Goal: Task Accomplishment & Management: Manage account settings

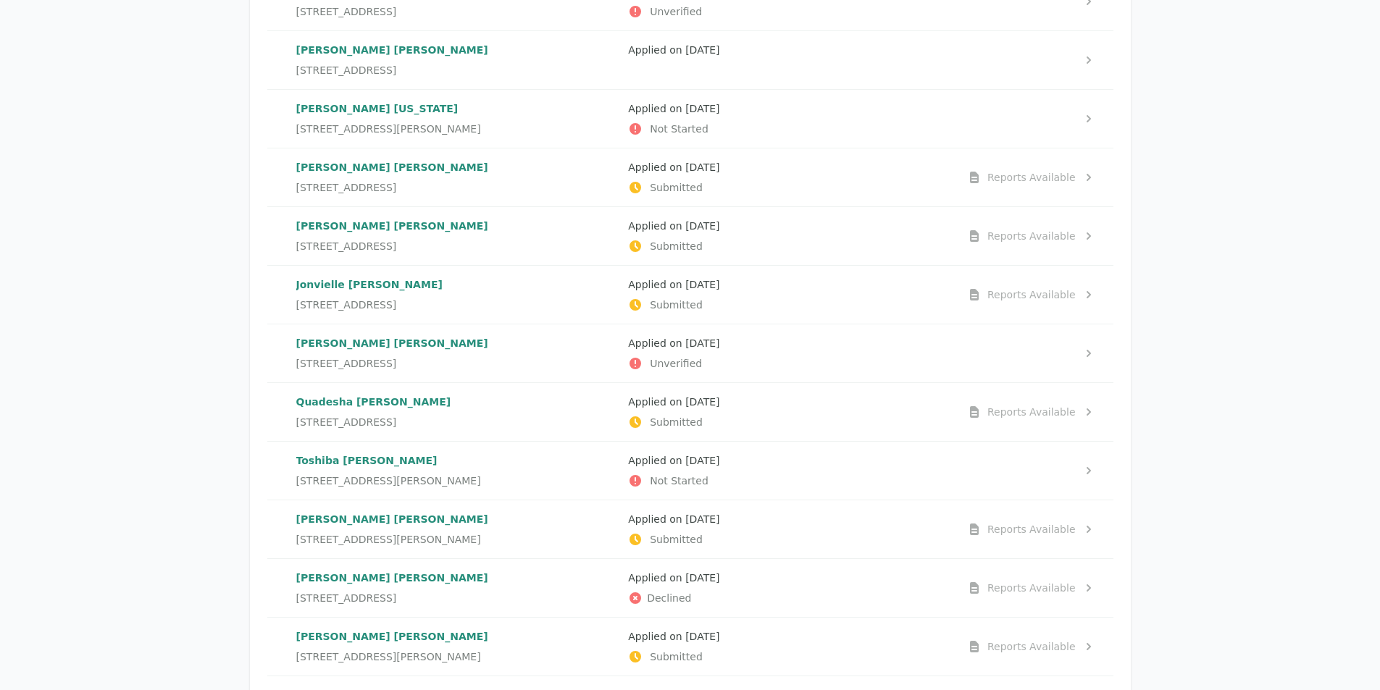
scroll to position [217, 0]
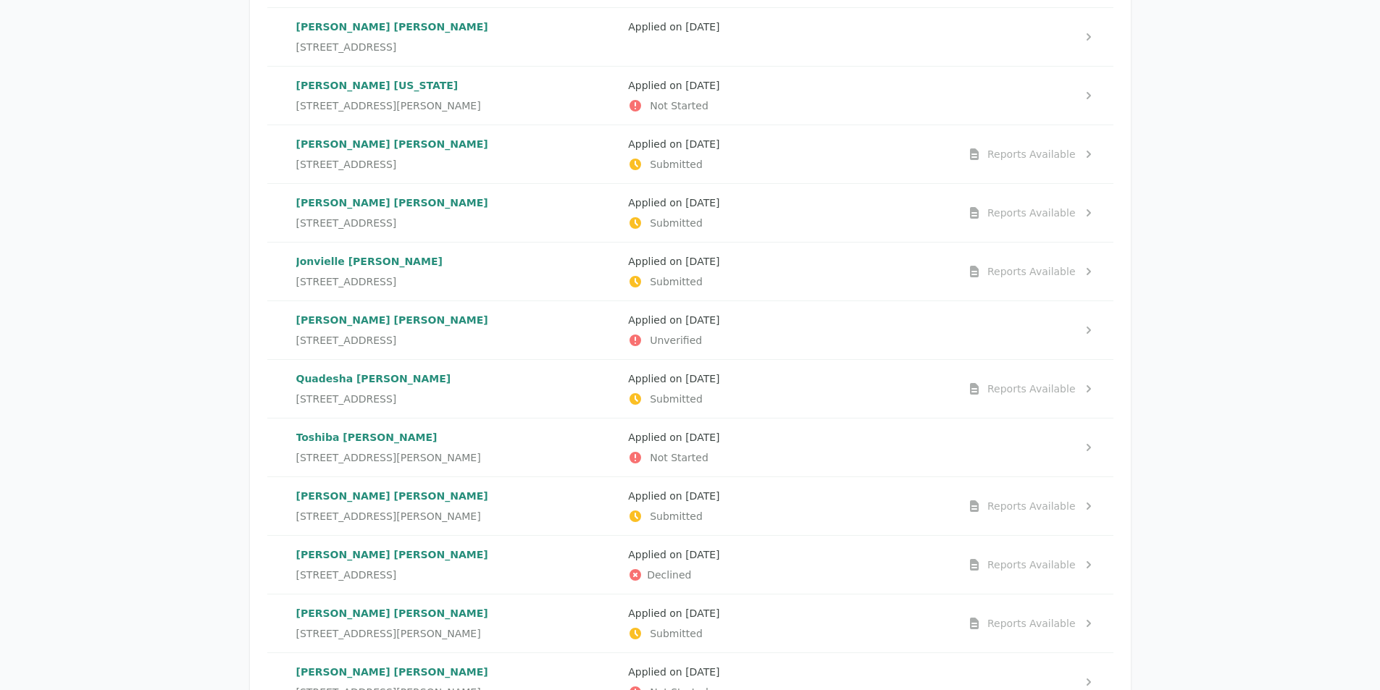
click at [343, 506] on div "[PERSON_NAME] [STREET_ADDRESS][PERSON_NAME]" at bounding box center [456, 506] width 321 height 35
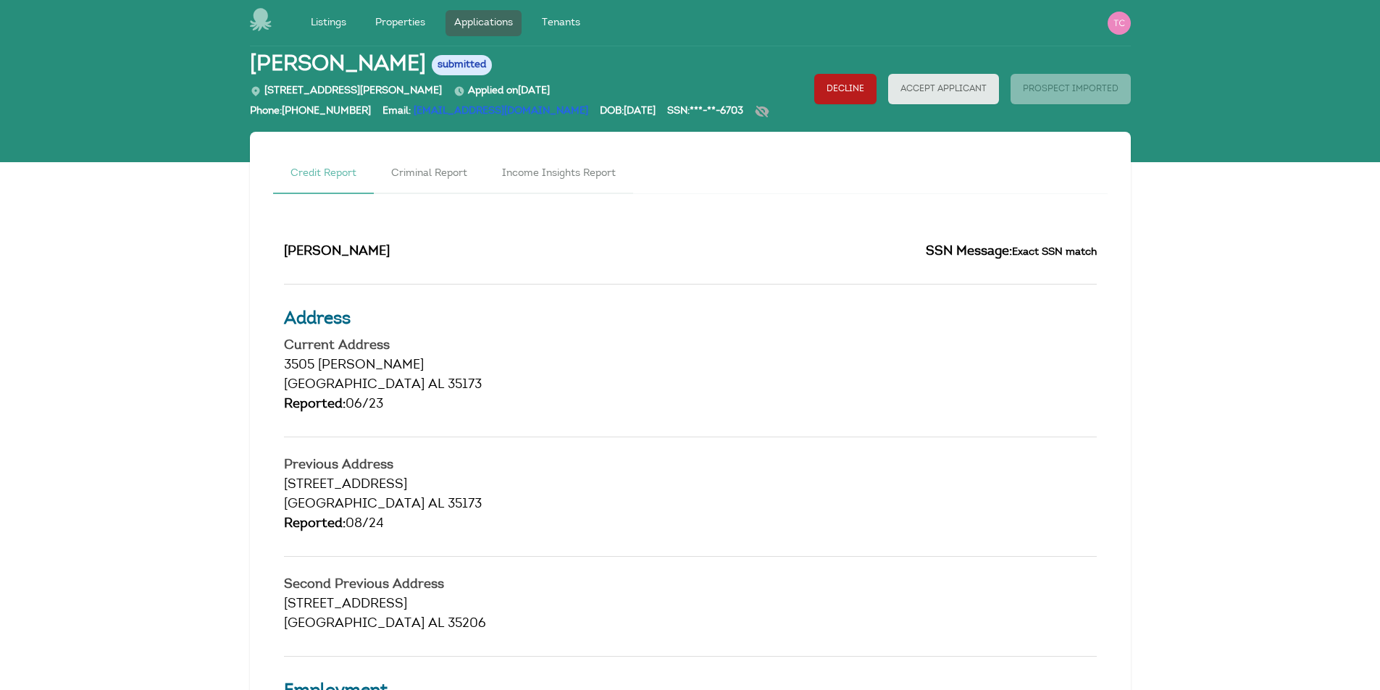
click at [838, 412] on div "Reported: 06/23" at bounding box center [690, 406] width 813 height 20
click at [435, 169] on link "Criminal Report" at bounding box center [429, 174] width 111 height 39
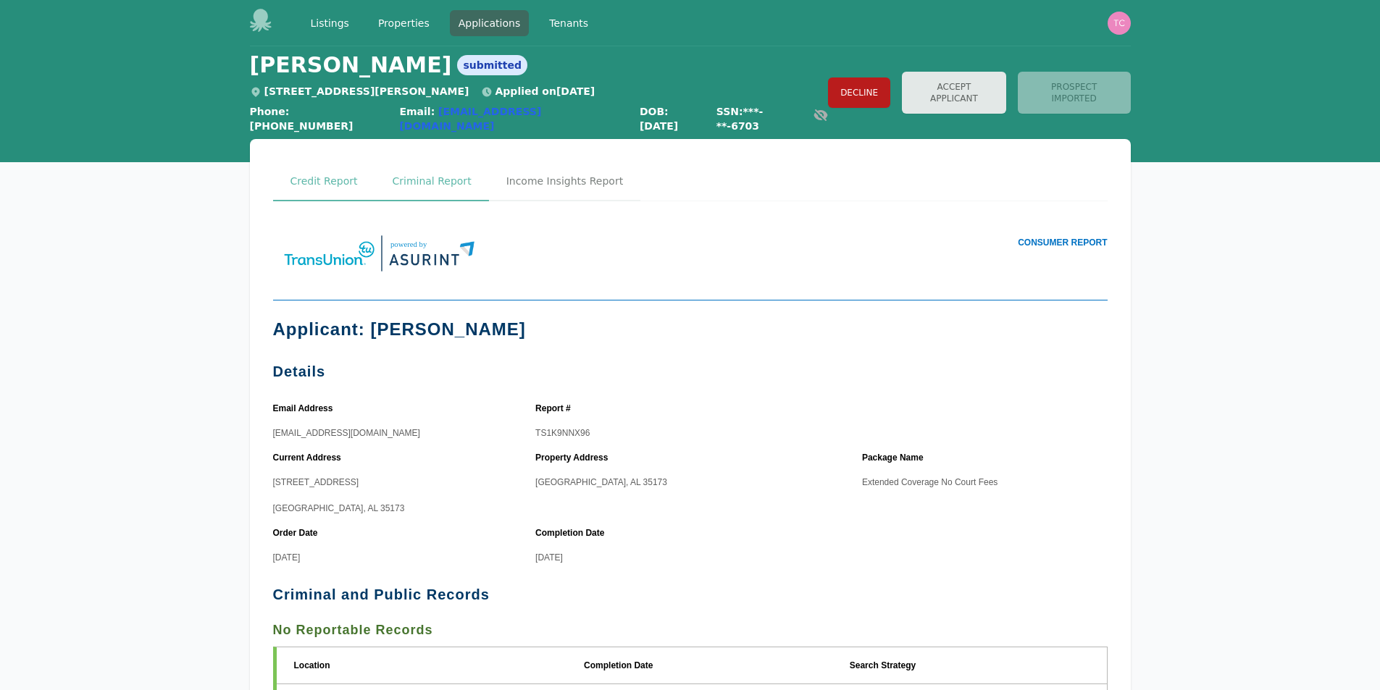
click at [328, 175] on link "Credit Report" at bounding box center [324, 181] width 102 height 39
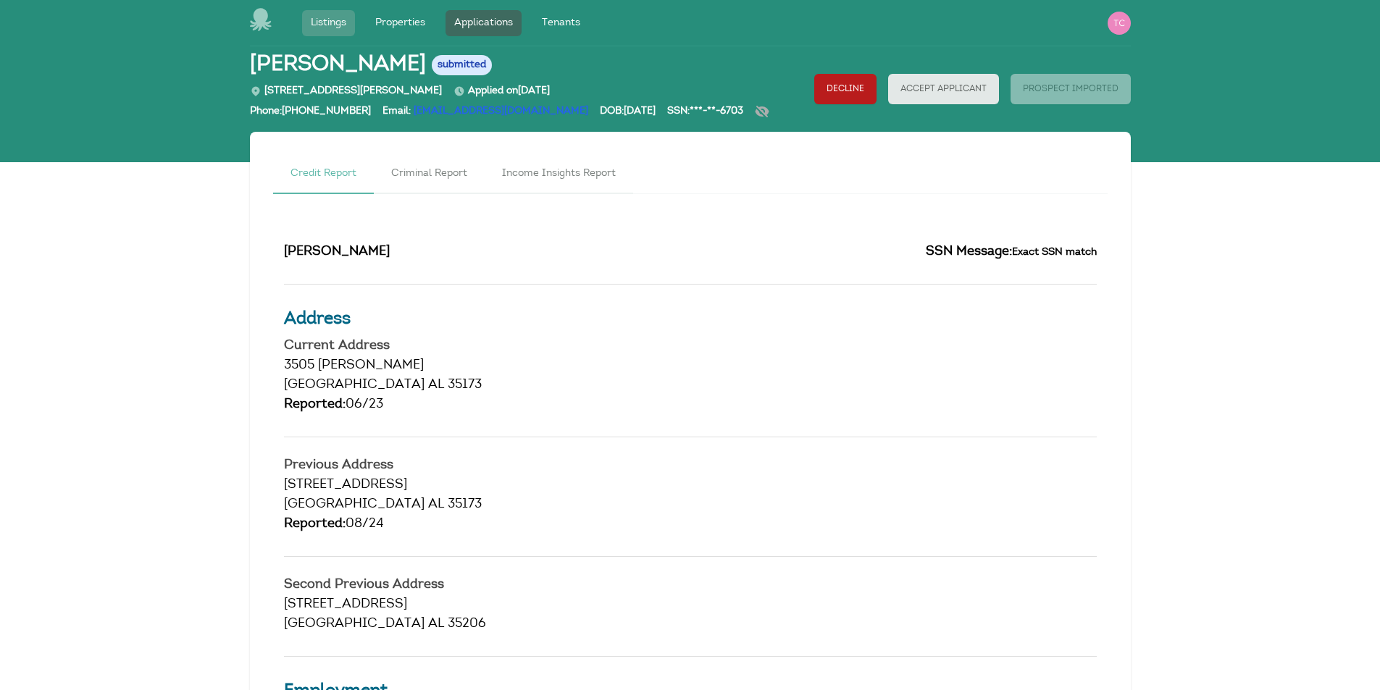
click at [333, 20] on link "Listings" at bounding box center [328, 23] width 53 height 26
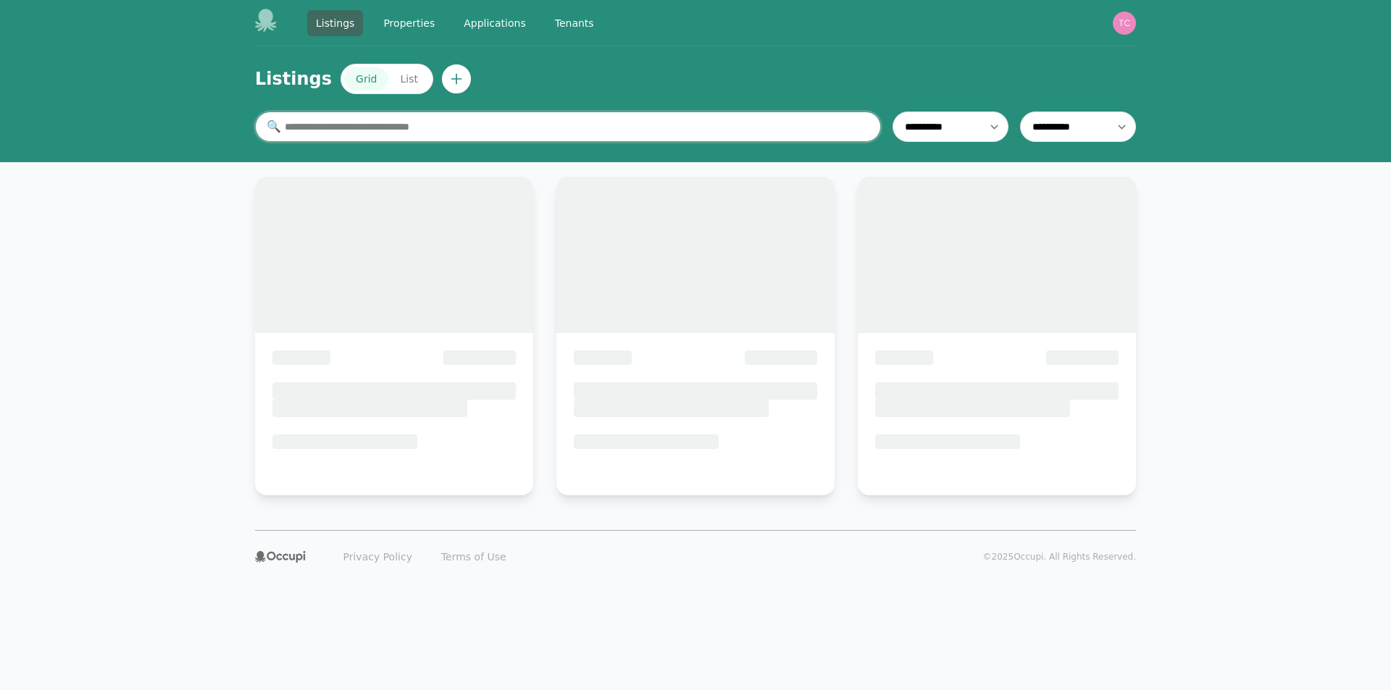
click at [335, 125] on input "text" at bounding box center [568, 127] width 626 height 30
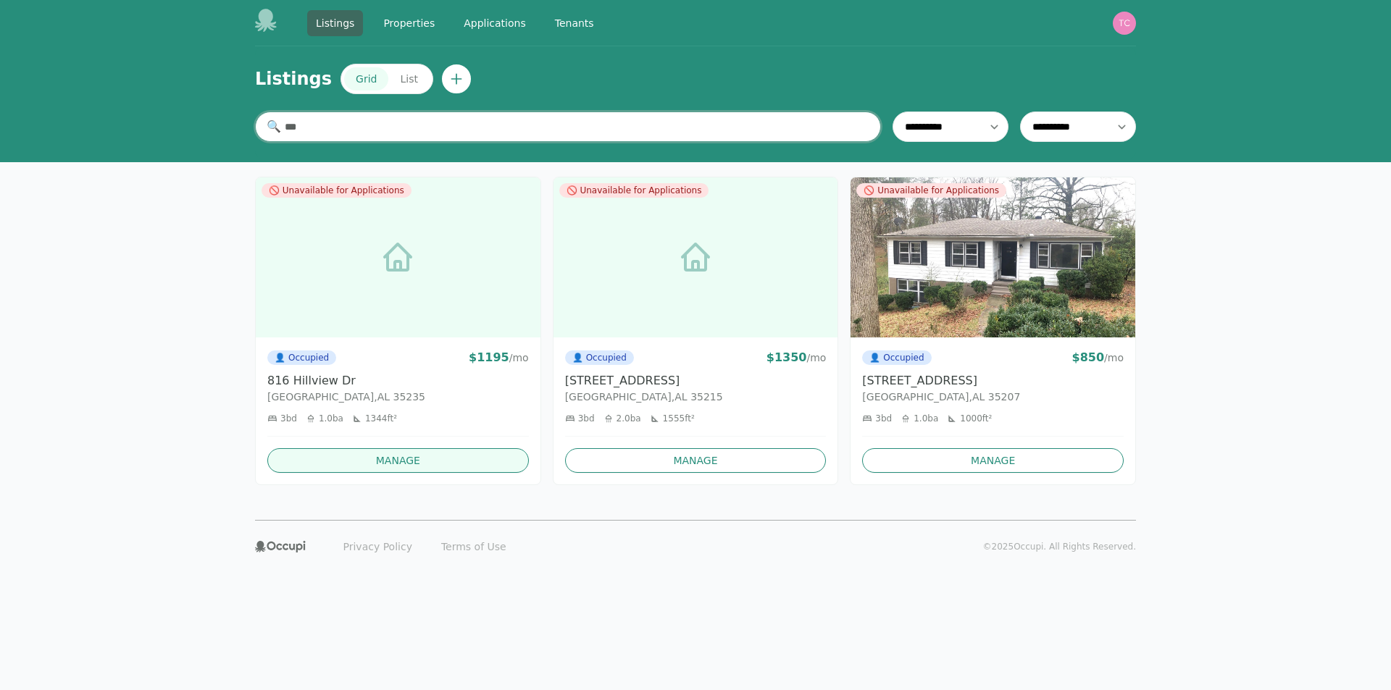
type input "***"
click at [417, 457] on link "Manage" at bounding box center [398, 460] width 262 height 25
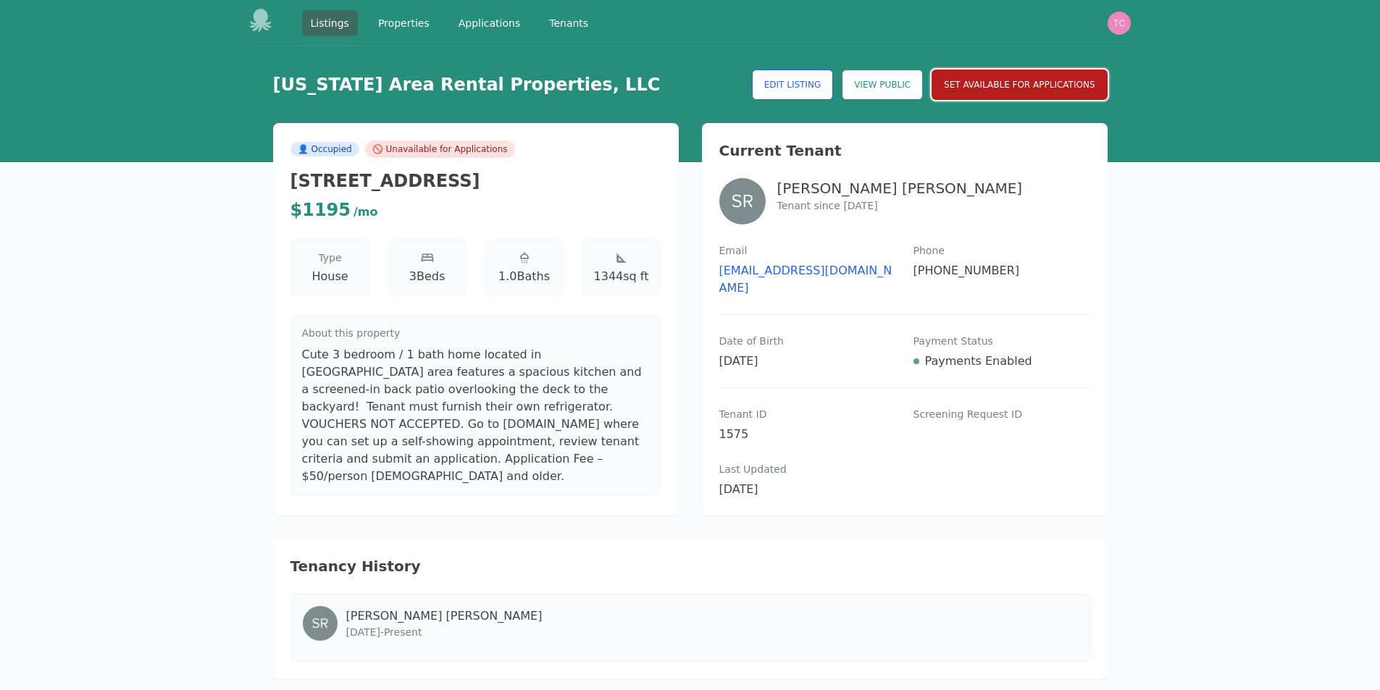
click at [1009, 84] on button "Set Available for Applications" at bounding box center [1019, 85] width 175 height 30
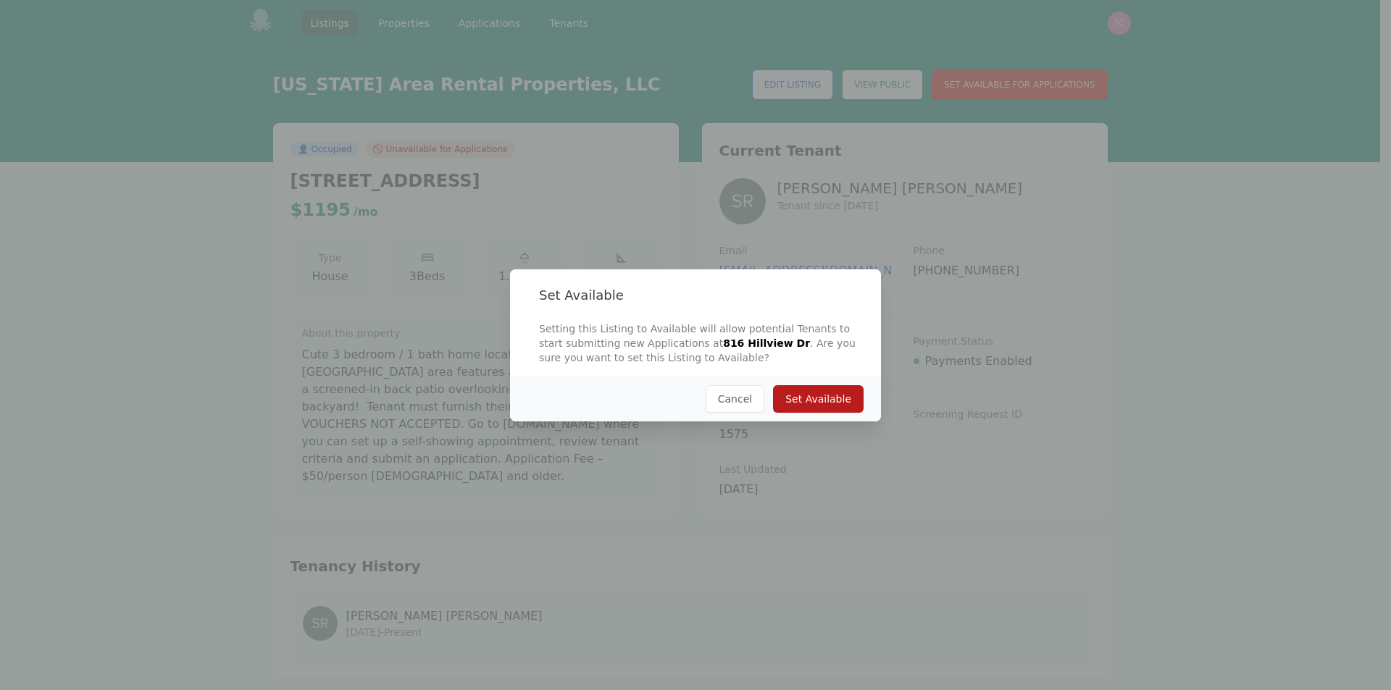
click at [806, 398] on button "Set Available" at bounding box center [818, 399] width 91 height 28
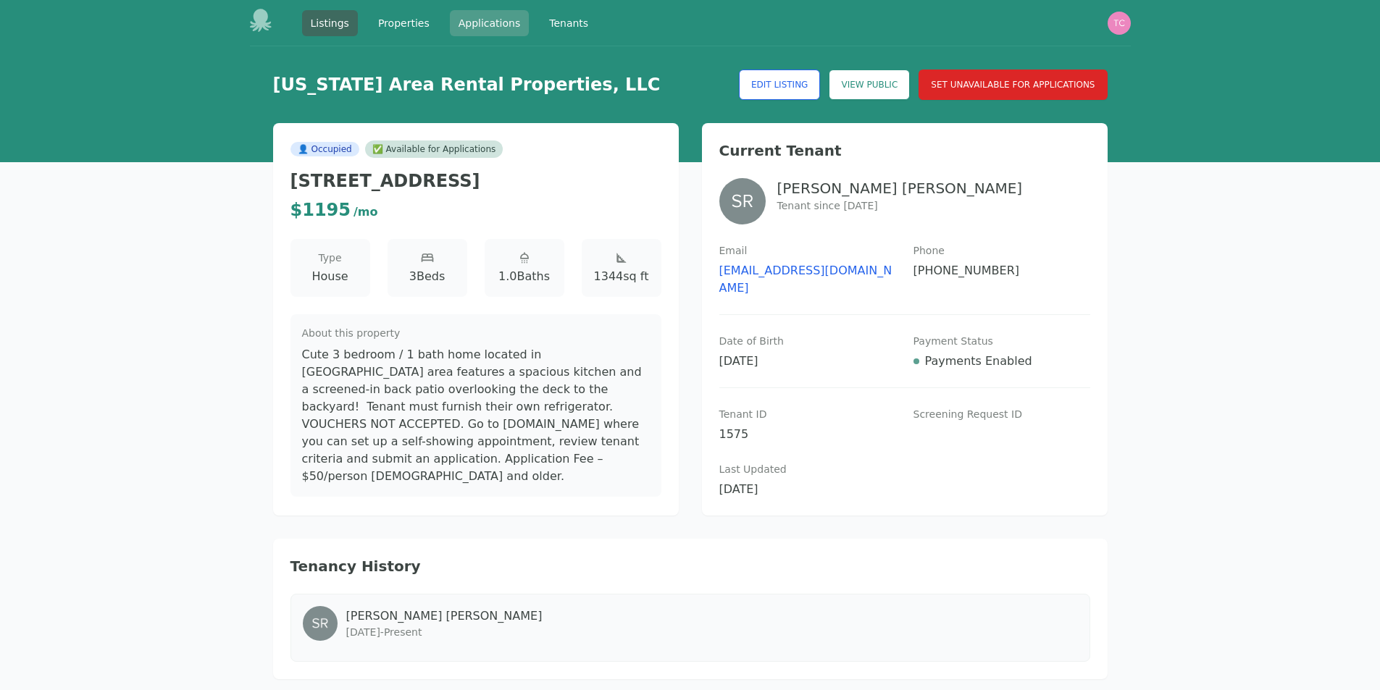
click at [498, 25] on link "Applications" at bounding box center [490, 23] width 80 height 26
